Goal: Information Seeking & Learning: Check status

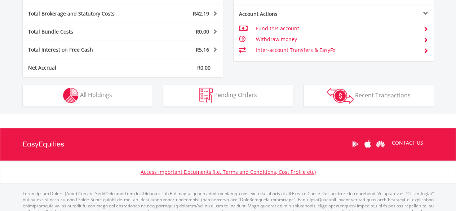
scroll to position [391, 0]
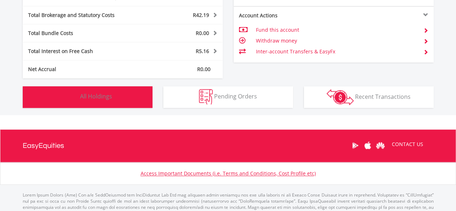
click at [112, 93] on button "Holdings All Holdings" at bounding box center [88, 97] width 130 height 22
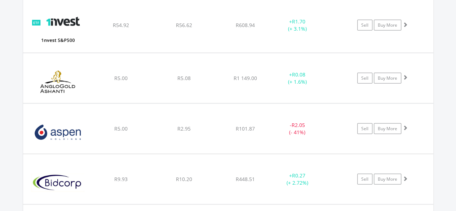
scroll to position [664, 0]
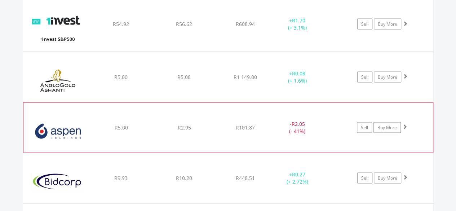
click at [144, 114] on div "﻿ Aspen Pharmacare Holdings Limited R5.00 R2.95 R101.87 - R2.05 (- 41%) Sell Bu…" at bounding box center [228, 127] width 410 height 50
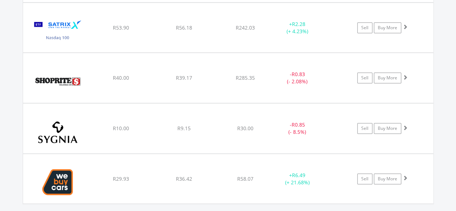
scroll to position [1530, 0]
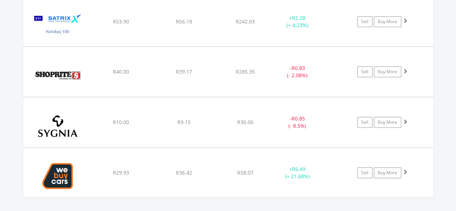
click at [144, 119] on div "R10.00" at bounding box center [121, 122] width 62 height 7
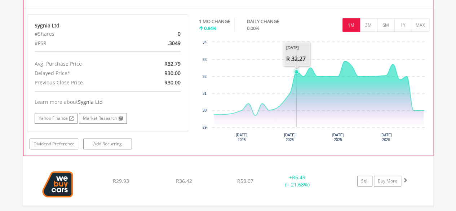
scroll to position [1660, 0]
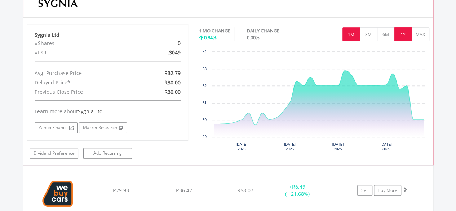
click at [406, 27] on button "1Y" at bounding box center [404, 34] width 18 height 14
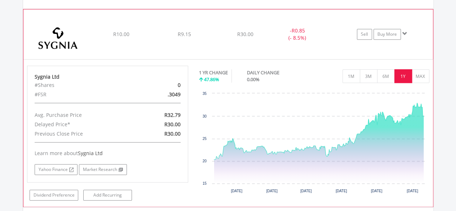
scroll to position [1616, 0]
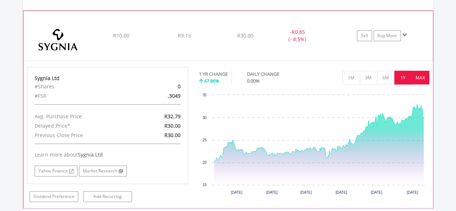
click at [421, 71] on button "MAX" at bounding box center [421, 78] width 18 height 14
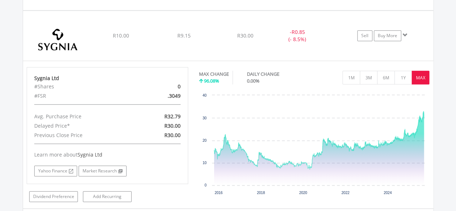
scroll to position [1790, 0]
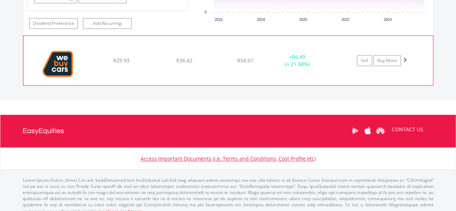
click at [324, 57] on div "+ R6.49 (+ 21.68%)" at bounding box center [297, 60] width 54 height 14
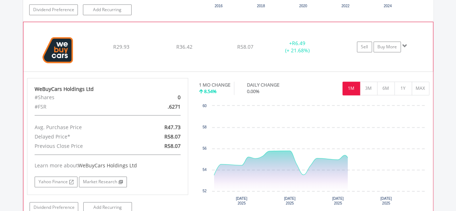
scroll to position [1804, 0]
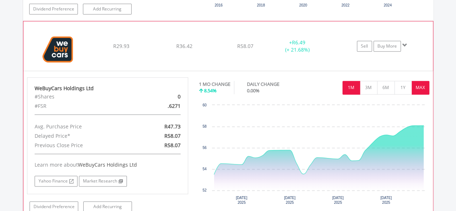
click at [415, 81] on button "MAX" at bounding box center [421, 88] width 18 height 14
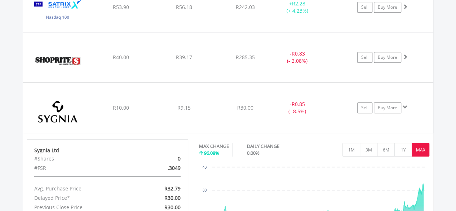
scroll to position [1501, 0]
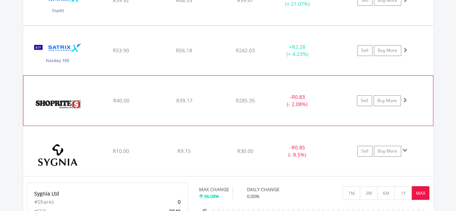
click at [322, 93] on div "- R0.83 (- 2.08%)" at bounding box center [297, 100] width 54 height 14
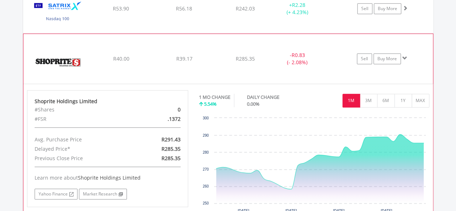
scroll to position [1544, 0]
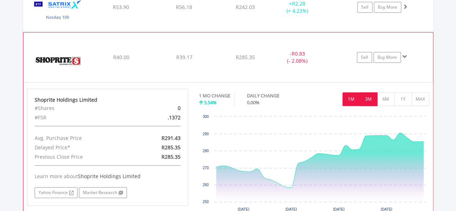
click at [375, 92] on button "3M" at bounding box center [369, 99] width 18 height 14
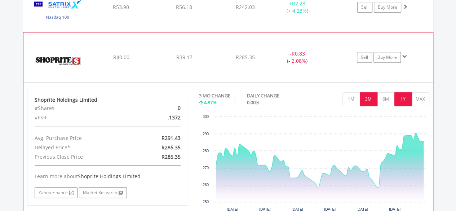
click at [400, 92] on button "1Y" at bounding box center [404, 99] width 18 height 14
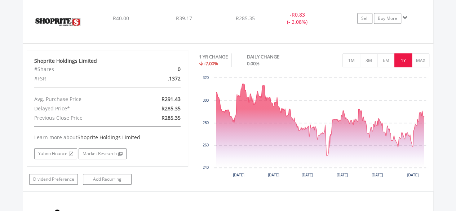
scroll to position [2082, 0]
